Goal: Task Accomplishment & Management: Manage account settings

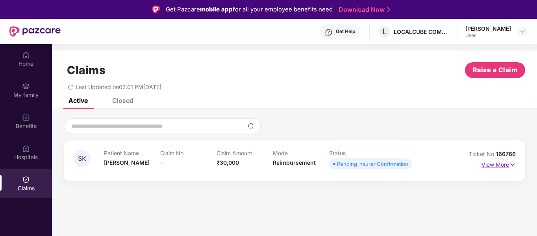
click at [500, 164] on p "View More" at bounding box center [499, 163] width 34 height 11
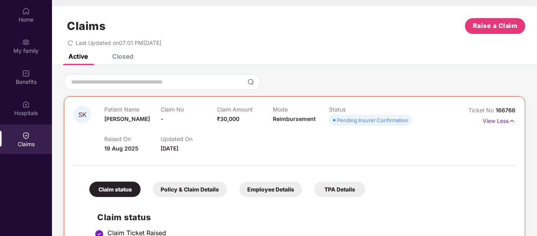
click at [126, 56] on div "Closed" at bounding box center [122, 56] width 21 height 8
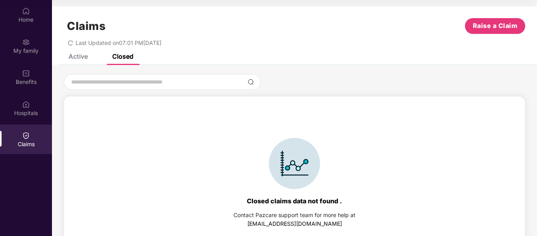
click at [83, 60] on div "Active" at bounding box center [78, 56] width 19 height 8
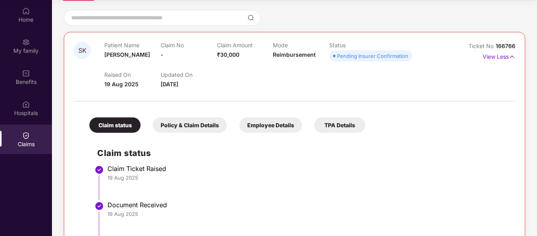
scroll to position [141, 0]
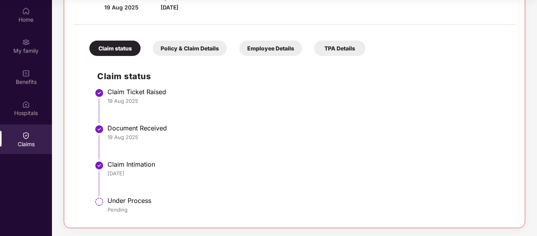
click at [191, 46] on div "Policy & Claim Details" at bounding box center [190, 48] width 74 height 15
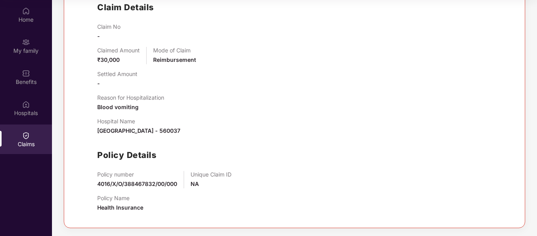
scroll to position [13, 0]
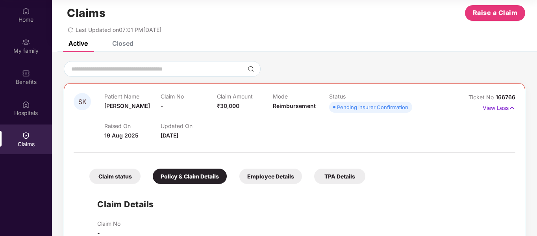
click at [262, 171] on div "Employee Details" at bounding box center [271, 176] width 63 height 15
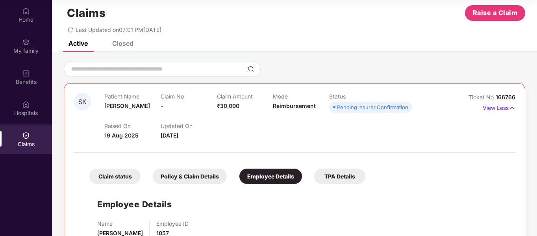
click at [347, 173] on div "TPA Details" at bounding box center [339, 176] width 51 height 15
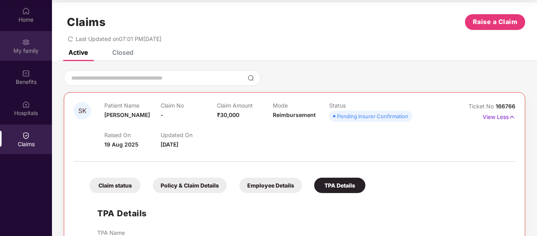
scroll to position [0, 0]
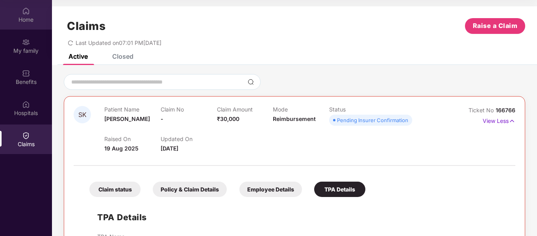
click at [27, 13] on img at bounding box center [26, 11] width 8 height 8
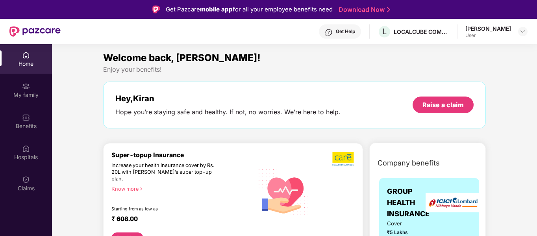
click at [500, 31] on div "[PERSON_NAME]" at bounding box center [489, 28] width 46 height 7
click at [523, 28] on div at bounding box center [522, 31] width 9 height 9
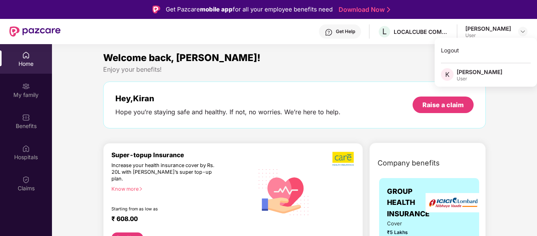
click at [428, 47] on section "Welcome back, [PERSON_NAME]! Enjoy your benefits! Hey, [PERSON_NAME] Hope you’r…" at bounding box center [294, 162] width 485 height 236
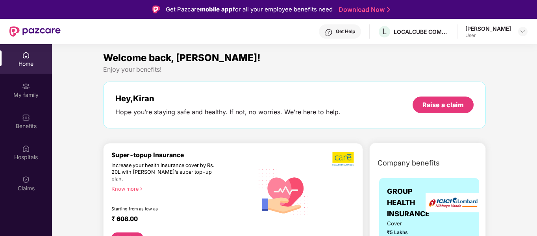
click at [455, 51] on div "Welcome back, [PERSON_NAME]!" at bounding box center [294, 57] width 383 height 15
click at [523, 35] on div at bounding box center [522, 31] width 9 height 9
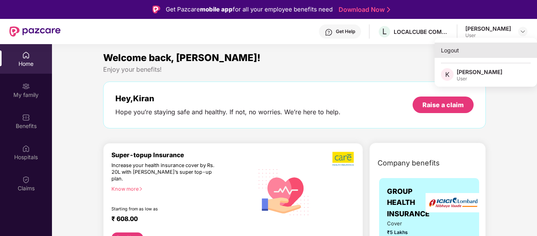
click at [459, 55] on div "Logout" at bounding box center [486, 50] width 102 height 15
